Goal: Information Seeking & Learning: Learn about a topic

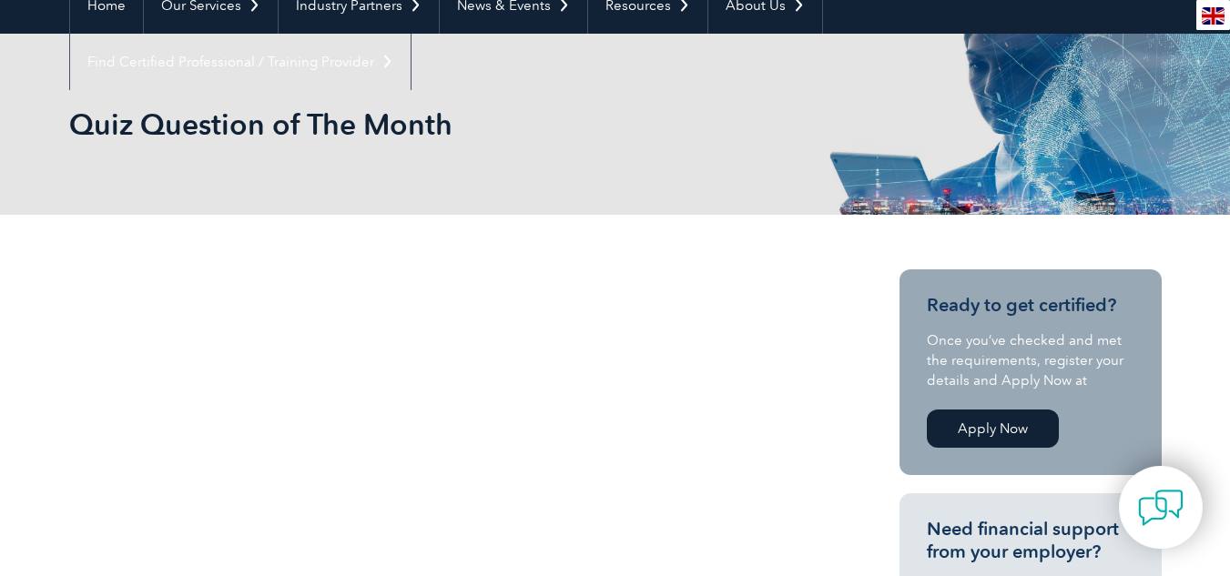
scroll to position [196, 0]
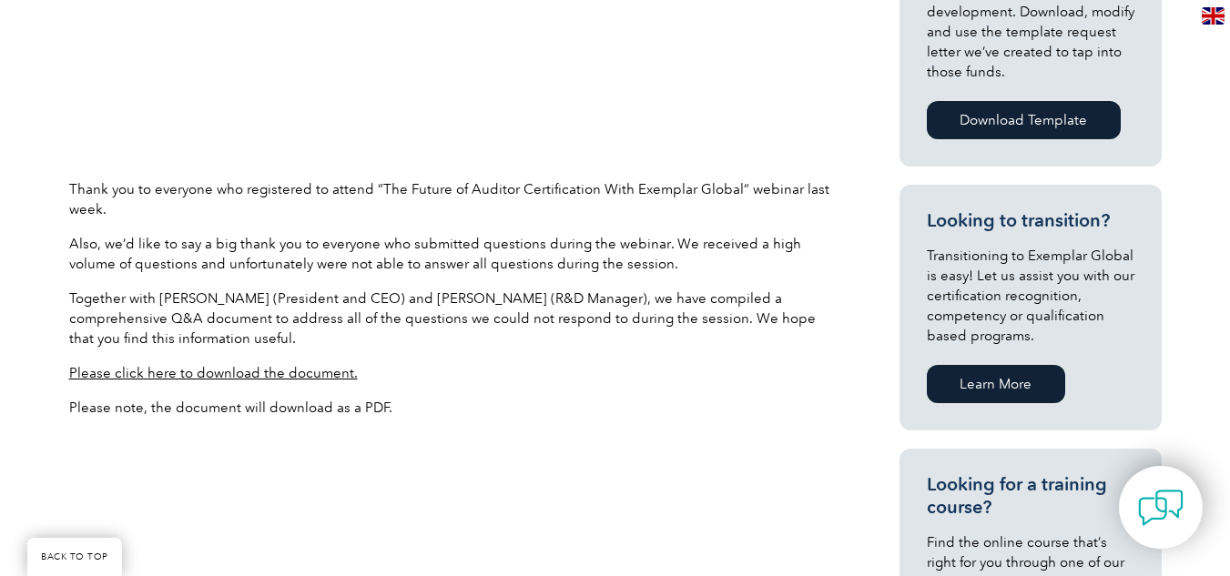
scroll to position [963, 0]
click at [301, 380] on link "Please click here to download the document." at bounding box center [213, 372] width 289 height 16
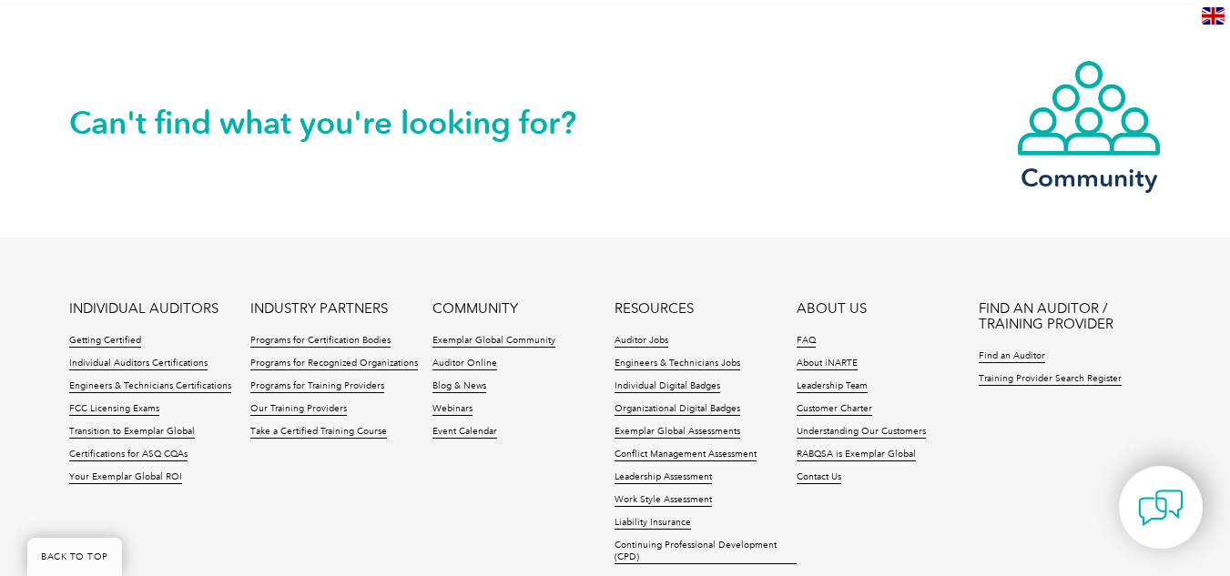
scroll to position [605, 0]
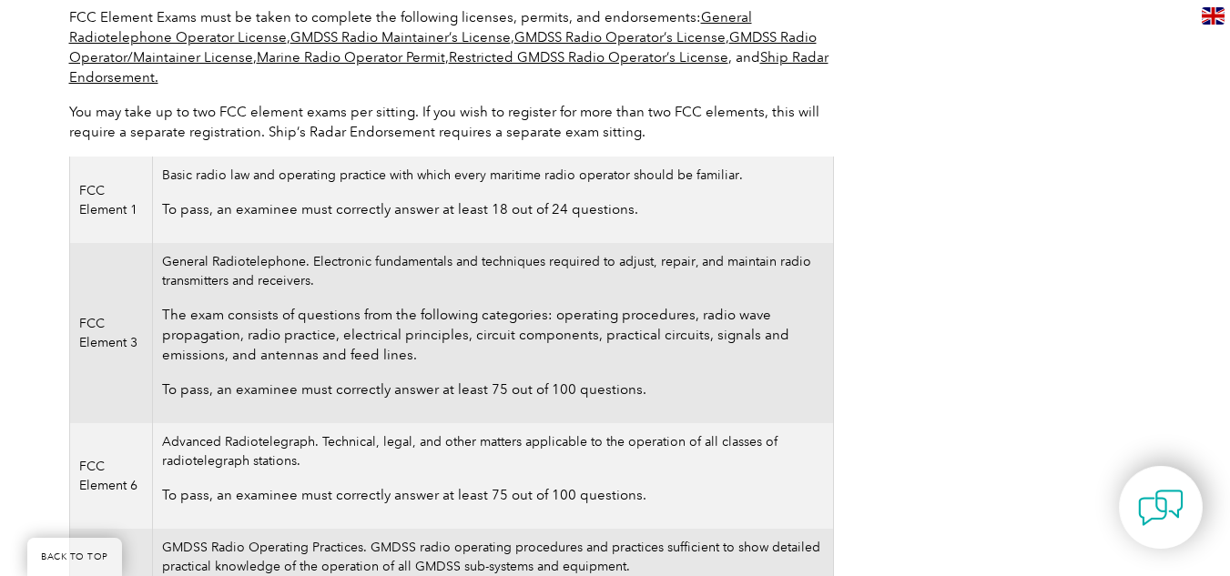
scroll to position [449, 0]
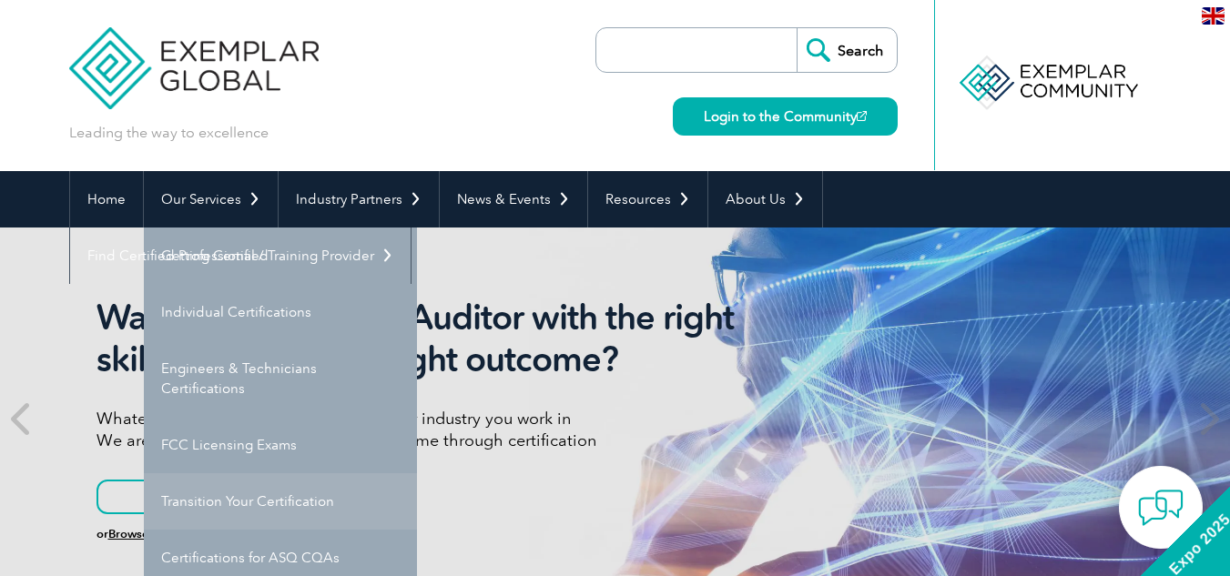
click at [362, 518] on link "Transition Your Certification" at bounding box center [280, 502] width 273 height 56
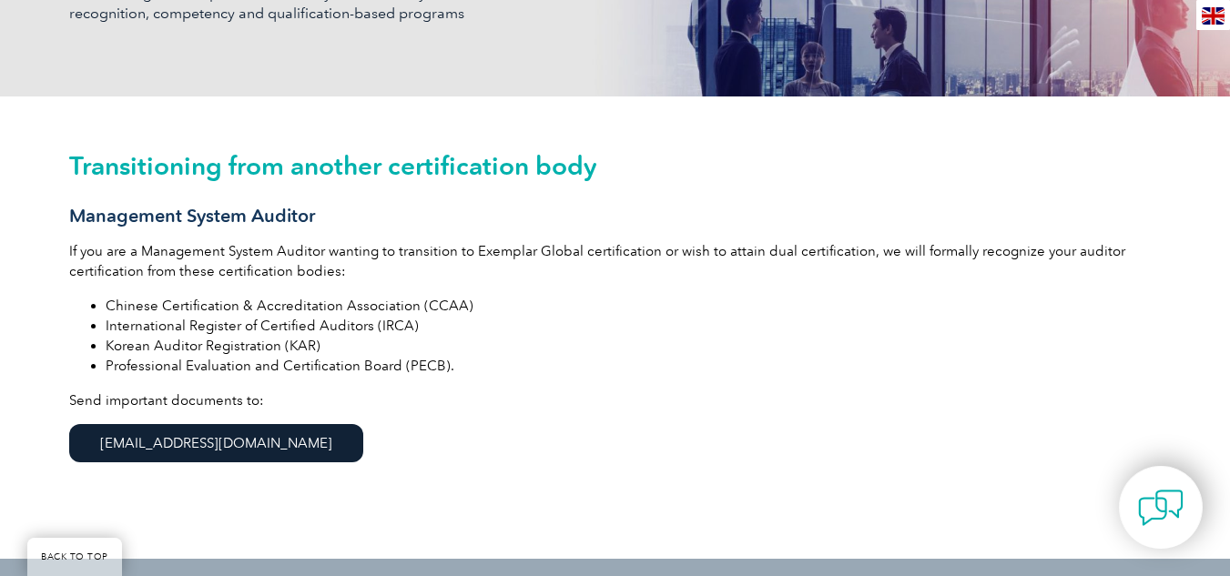
scroll to position [392, 0]
